Goal: Check status: Check status

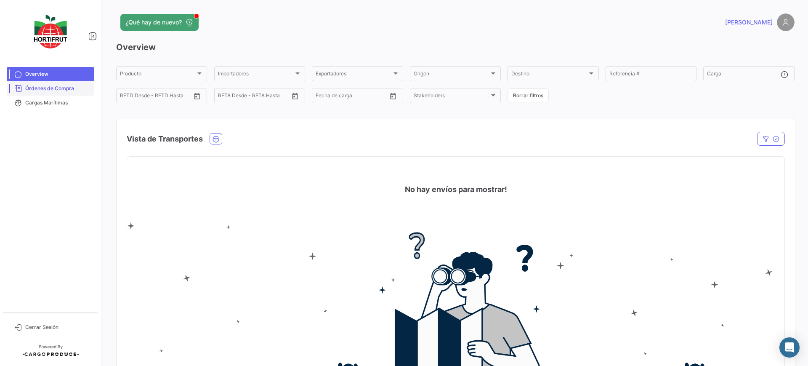
click at [40, 88] on span "Órdenes de Compra" at bounding box center [58, 89] width 66 height 8
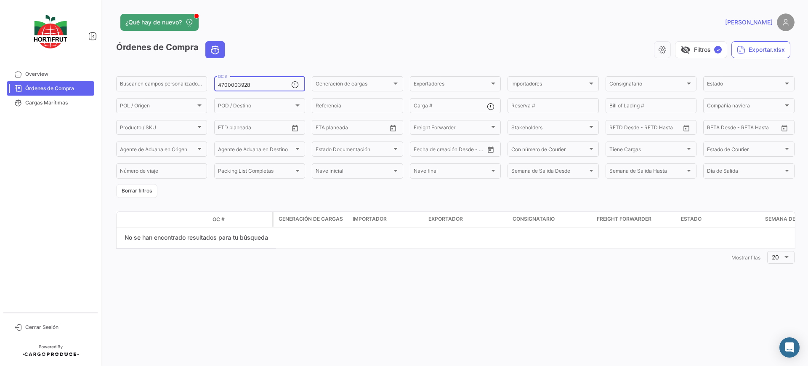
click at [256, 87] on input "4700003928" at bounding box center [254, 85] width 73 height 6
click at [258, 87] on input "4700003928" at bounding box center [254, 85] width 73 height 6
click at [261, 87] on input "4700003928" at bounding box center [254, 85] width 73 height 6
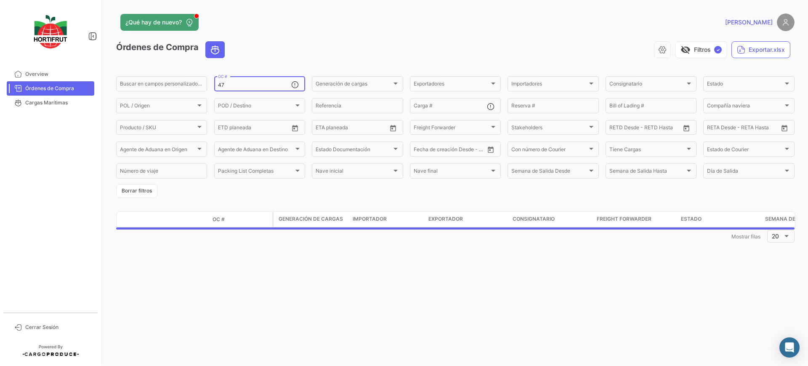
type input "4"
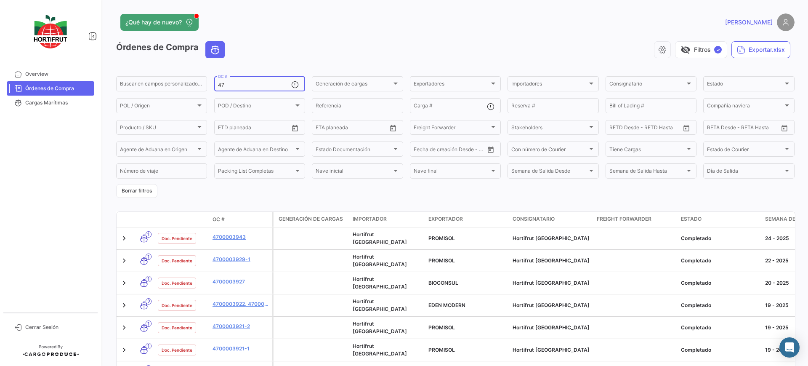
type input "47"
click at [169, 28] on button "¿Qué hay de nuevo?" at bounding box center [159, 22] width 78 height 17
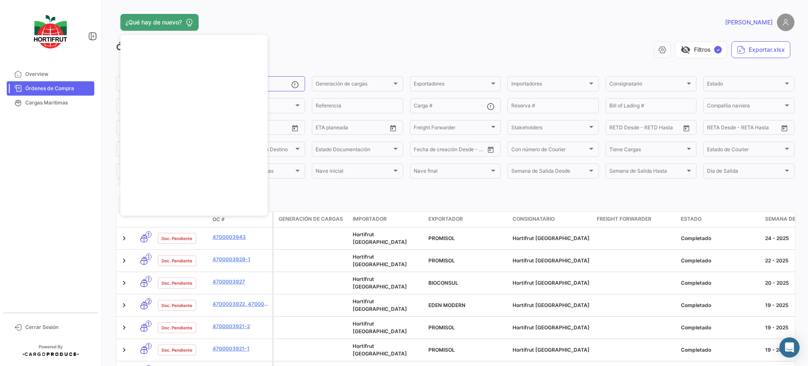
click at [284, 18] on div "¿Qué hay de nuevo?" at bounding box center [302, 22] width 373 height 17
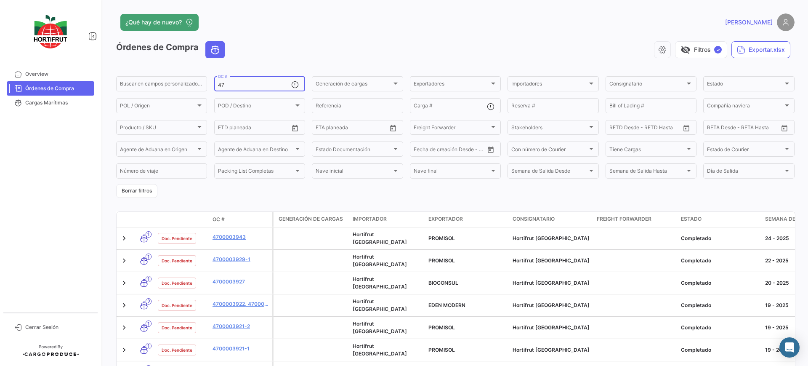
click at [248, 85] on input "47" at bounding box center [254, 85] width 73 height 6
